Goal: Transaction & Acquisition: Obtain resource

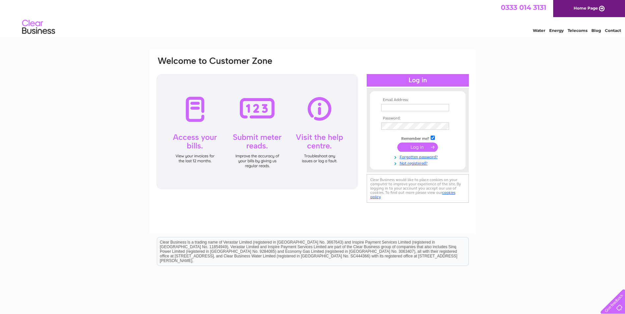
click at [390, 107] on input "text" at bounding box center [415, 107] width 68 height 7
paste input "carolyne.troy@csmu.co.uk"
type input "carolyne.troy@csmu.co.uk"
click at [540, 105] on div "Email Address: carolyne.troy@csmu.co.uk Password: Forgotten password?" at bounding box center [312, 197] width 625 height 297
click at [414, 144] on input "submit" at bounding box center [417, 147] width 41 height 9
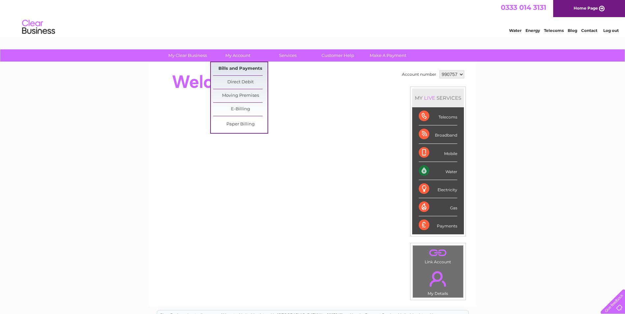
click at [240, 68] on link "Bills and Payments" at bounding box center [240, 68] width 54 height 13
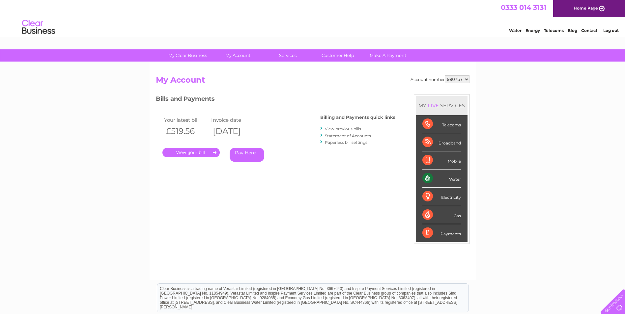
click at [343, 127] on link "View previous bills" at bounding box center [343, 129] width 36 height 5
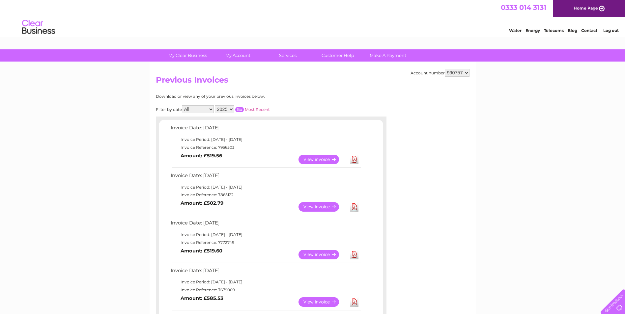
click at [355, 254] on link "Download" at bounding box center [354, 255] width 8 height 10
click at [355, 208] on link "Download" at bounding box center [354, 207] width 8 height 10
click at [355, 160] on link "Download" at bounding box center [354, 160] width 8 height 10
click at [614, 32] on link "Log out" at bounding box center [610, 30] width 15 height 5
